Goal: Task Accomplishment & Management: Manage account settings

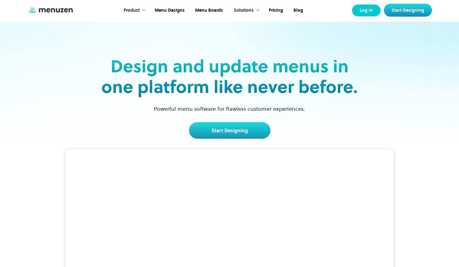
click at [363, 10] on link "Log In" at bounding box center [366, 10] width 29 height 12
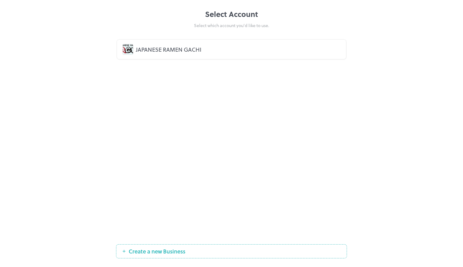
click at [185, 48] on div "JAPANESE RAMEN GACHI" at bounding box center [238, 49] width 205 height 8
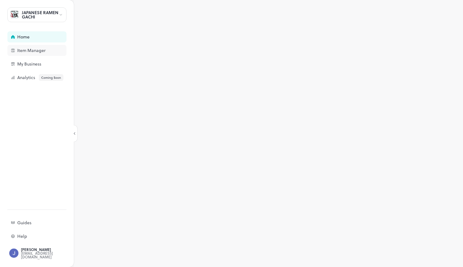
click at [45, 49] on div "Item Manager" at bounding box center [48, 50] width 62 height 4
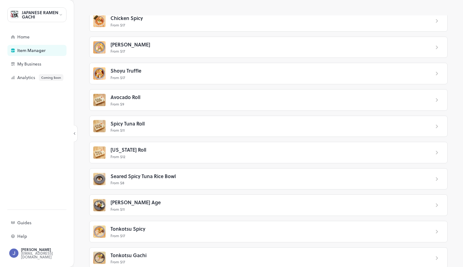
scroll to position [250, 0]
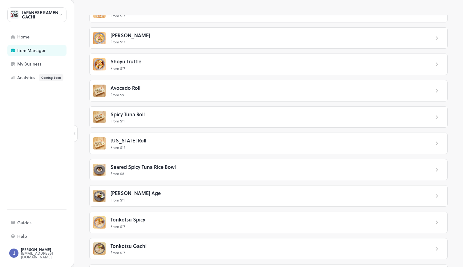
click at [146, 145] on p "From $ 12" at bounding box center [268, 148] width 315 height 6
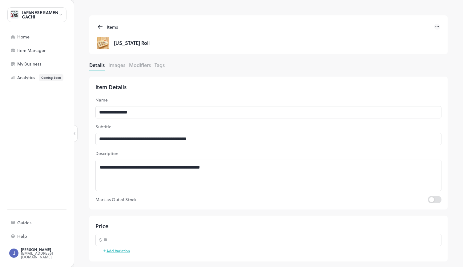
click at [116, 69] on div "Details Images Modifiers Tags" at bounding box center [268, 66] width 359 height 9
click at [117, 64] on button "Images" at bounding box center [116, 65] width 17 height 7
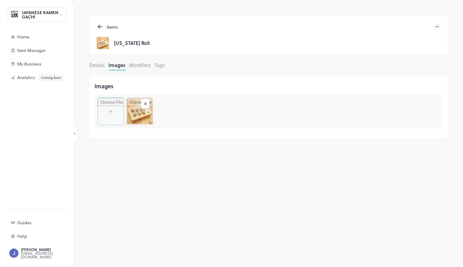
click at [145, 103] on icon at bounding box center [145, 104] width 2 height 2
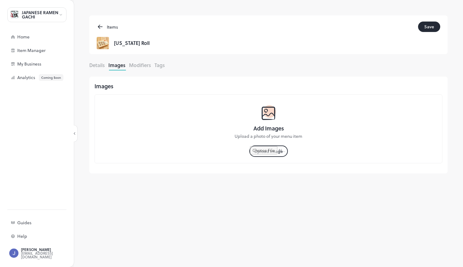
click at [277, 151] on input "file" at bounding box center [268, 151] width 37 height 10
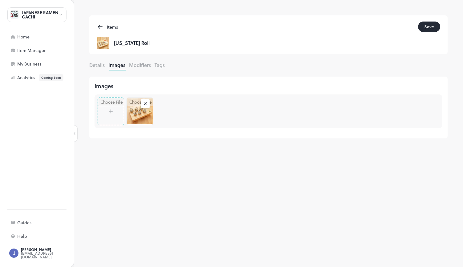
click at [428, 31] on button "Save" at bounding box center [429, 27] width 22 height 10
